Goal: Check status: Check status

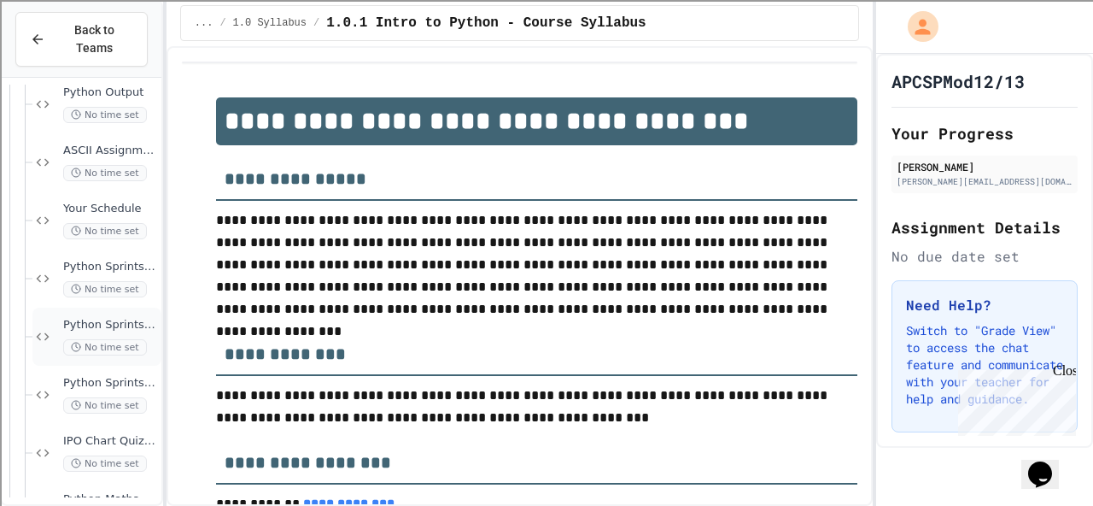
scroll to position [352, 0]
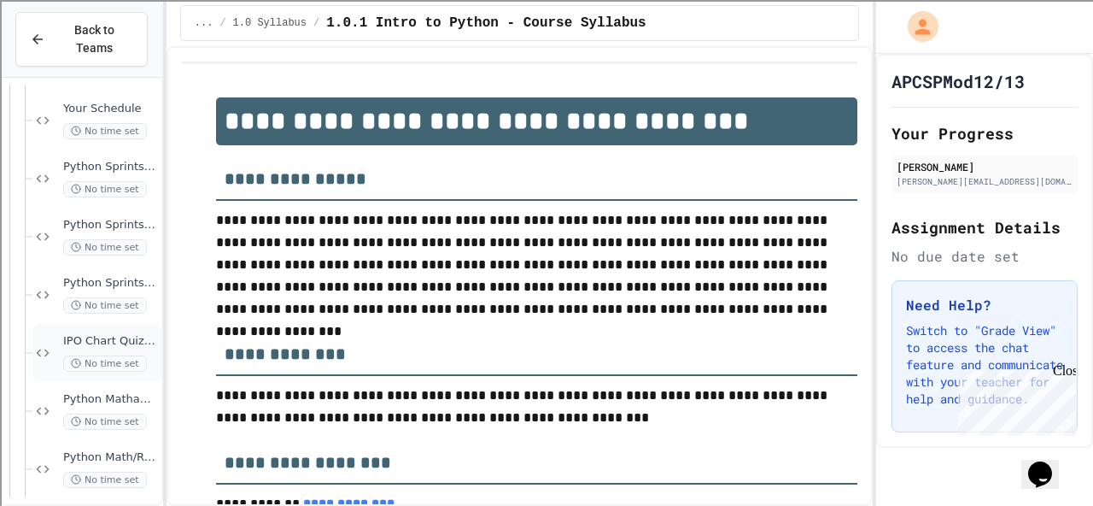
click at [96, 360] on span "No time set" at bounding box center [105, 363] width 84 height 16
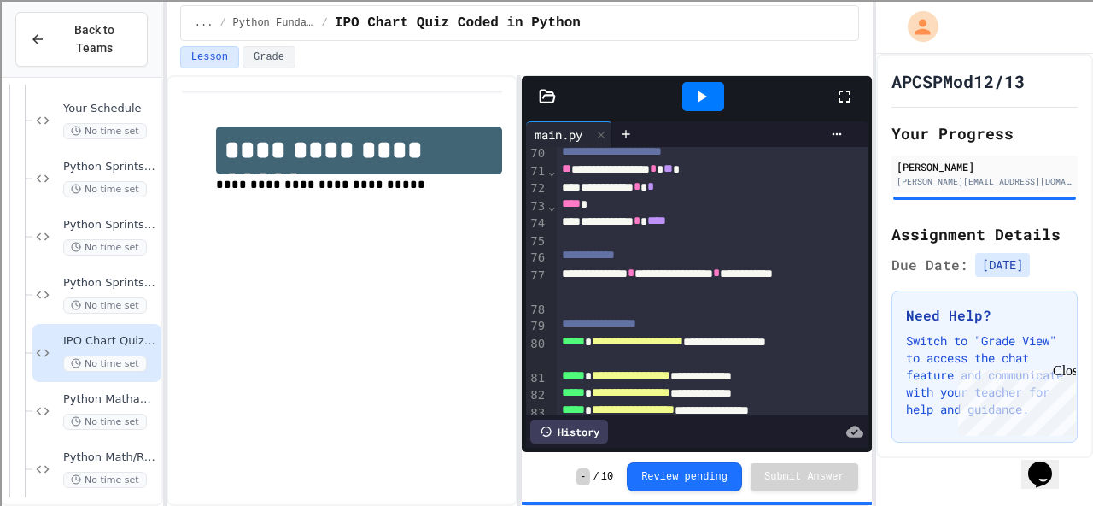
scroll to position [1525, 0]
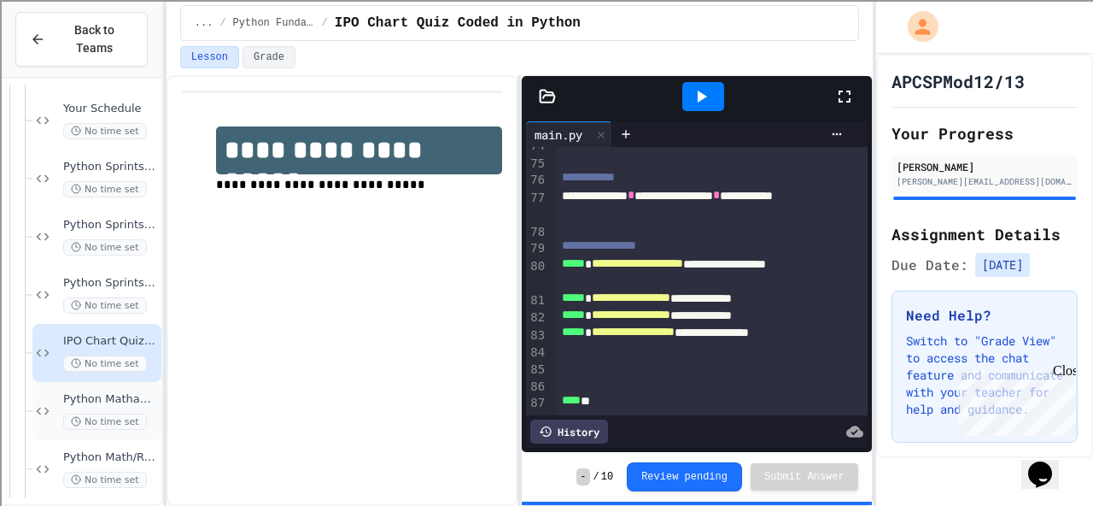
click at [72, 429] on span "No time set" at bounding box center [105, 421] width 84 height 16
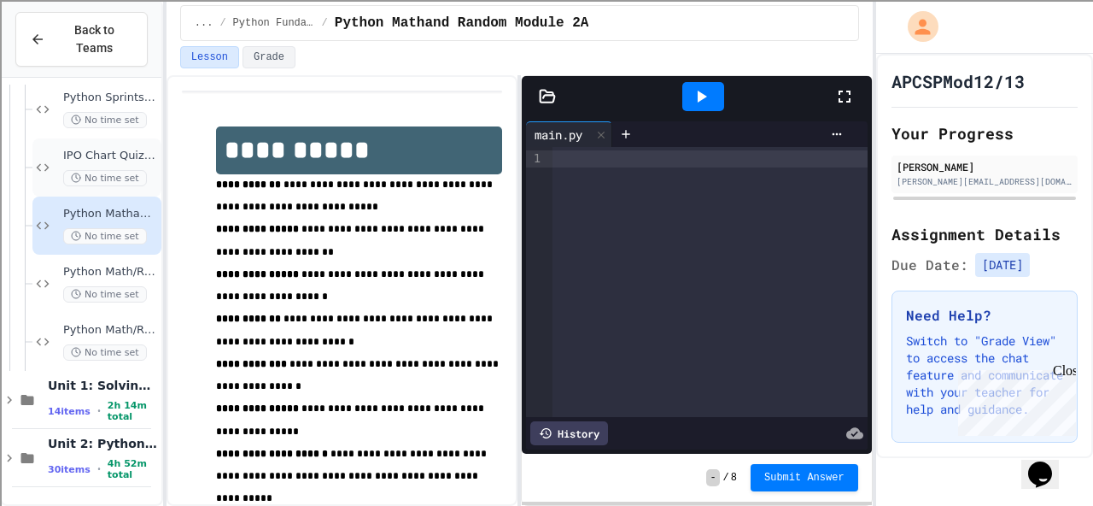
scroll to position [446, 0]
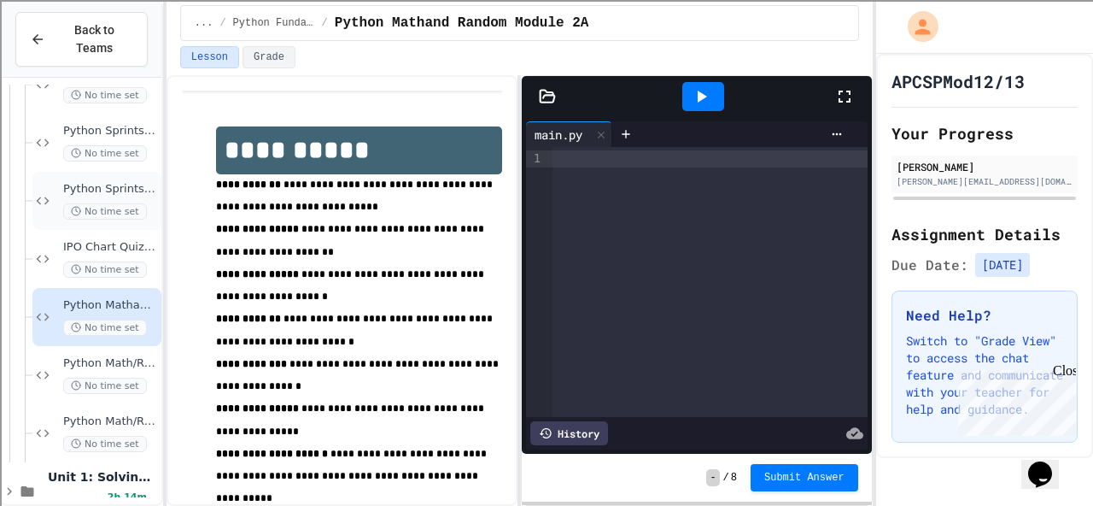
click at [132, 178] on div "Python Sprints #1c No time set" at bounding box center [96, 201] width 129 height 58
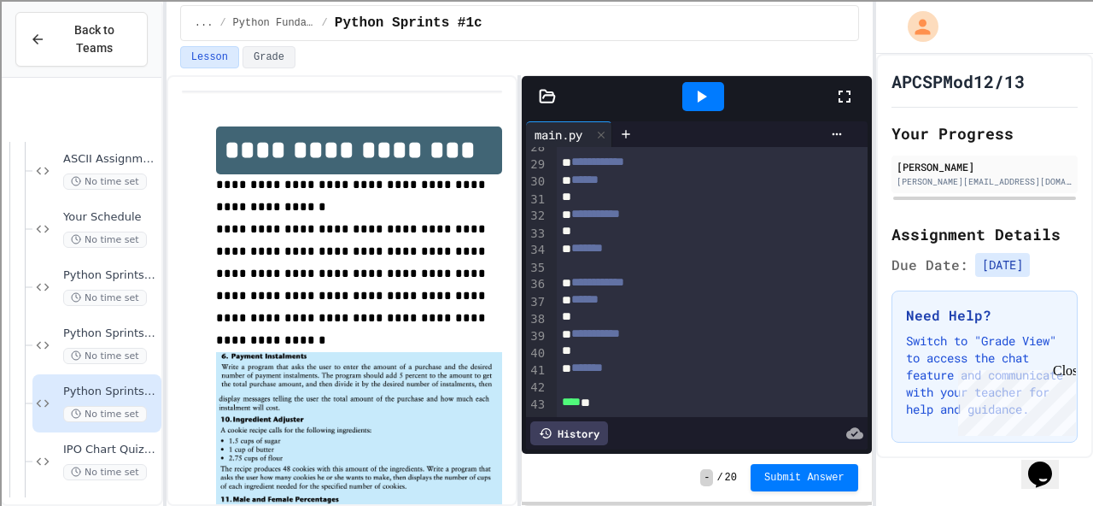
scroll to position [166, 0]
